Goal: Information Seeking & Learning: Learn about a topic

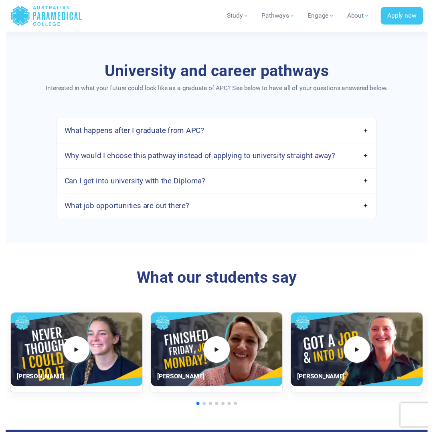
scroll to position [1148, 0]
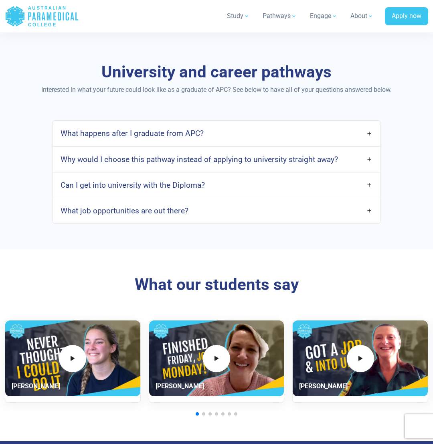
click at [367, 124] on link "What happens after I graduate from APC?" at bounding box center [217, 133] width 328 height 19
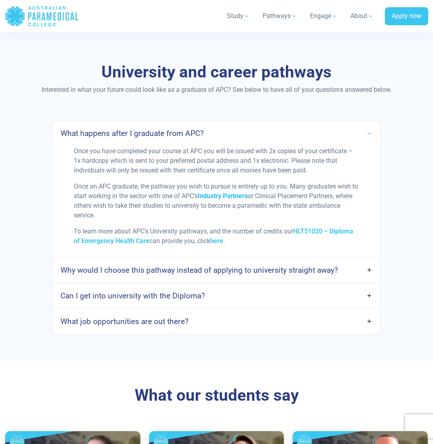
click at [218, 192] on link "Industry Partners" at bounding box center [223, 196] width 50 height 8
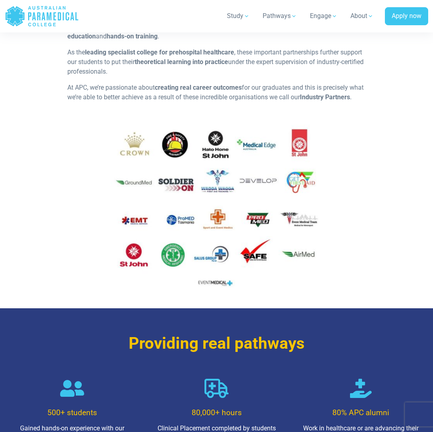
scroll to position [229, 0]
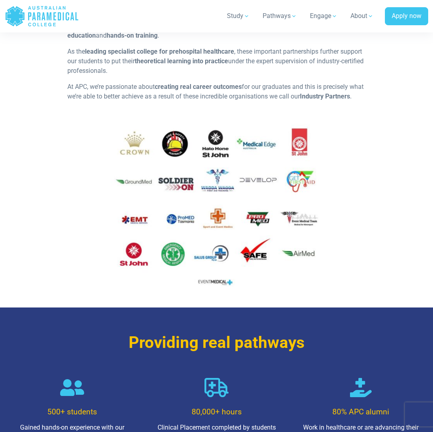
click at [297, 263] on img at bounding box center [216, 208] width 298 height 168
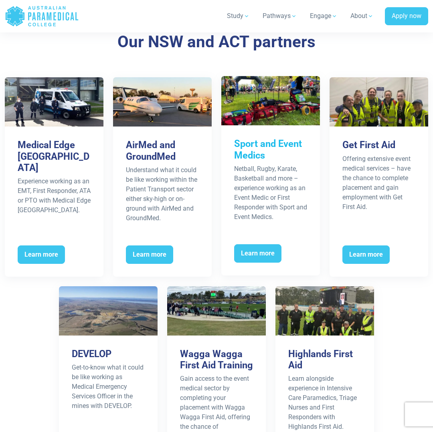
scroll to position [722, 0]
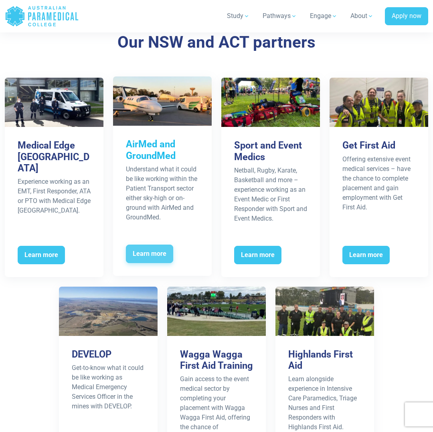
click at [153, 258] on span "Learn more" at bounding box center [149, 254] width 47 height 18
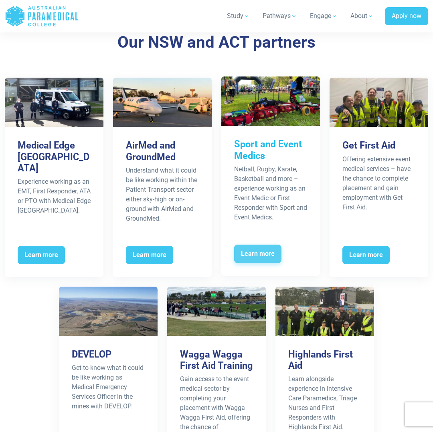
click at [258, 262] on span "Learn more" at bounding box center [257, 254] width 47 height 18
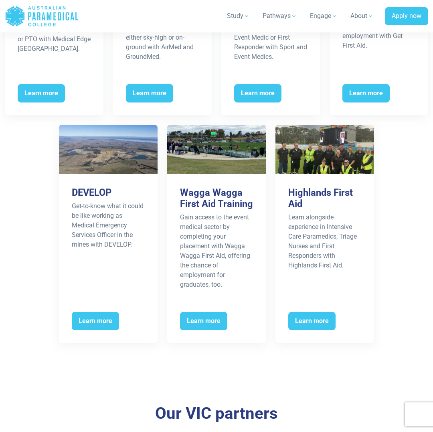
scroll to position [885, 0]
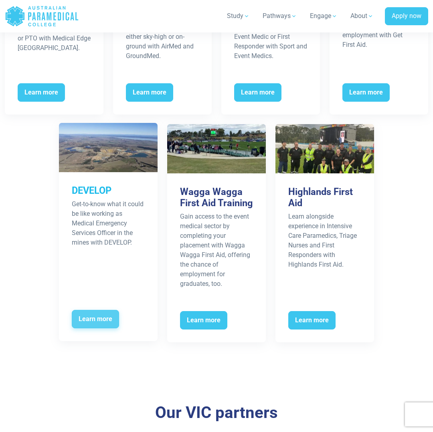
click at [87, 329] on span "Learn more" at bounding box center [95, 319] width 47 height 18
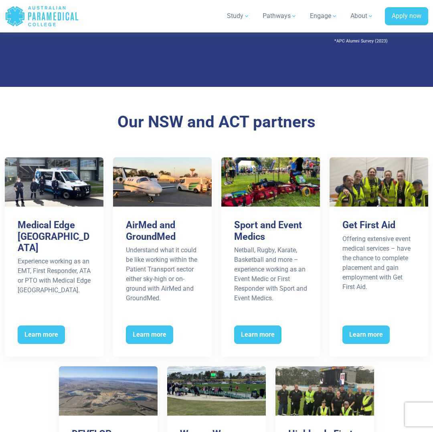
scroll to position [640, 0]
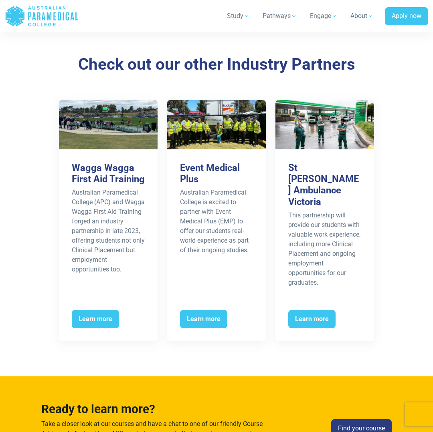
scroll to position [1481, 0]
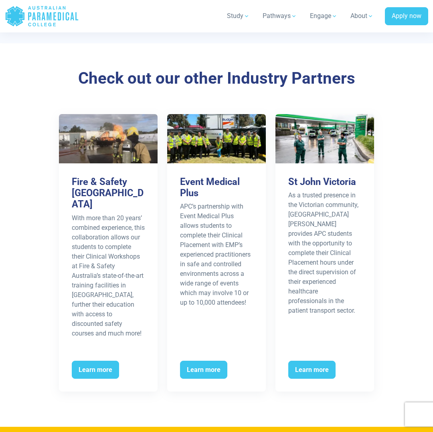
scroll to position [1331, 0]
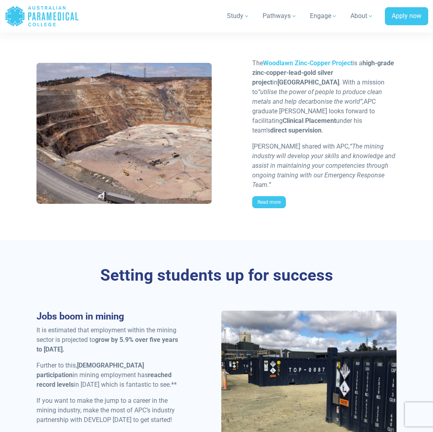
scroll to position [663, 0]
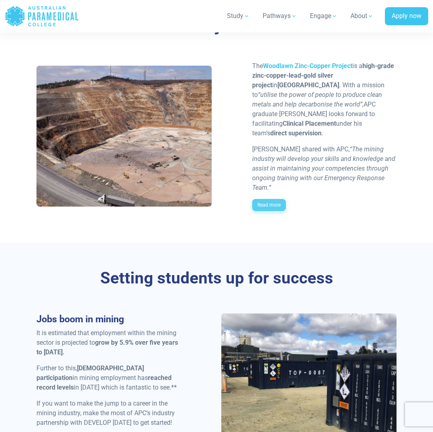
click at [275, 199] on link "Read more" at bounding box center [269, 205] width 34 height 12
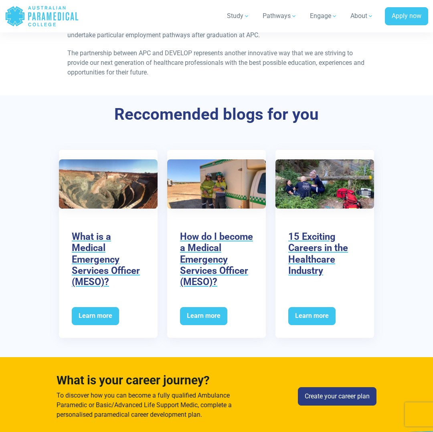
scroll to position [863, 0]
